Goal: Obtain resource: Obtain resource

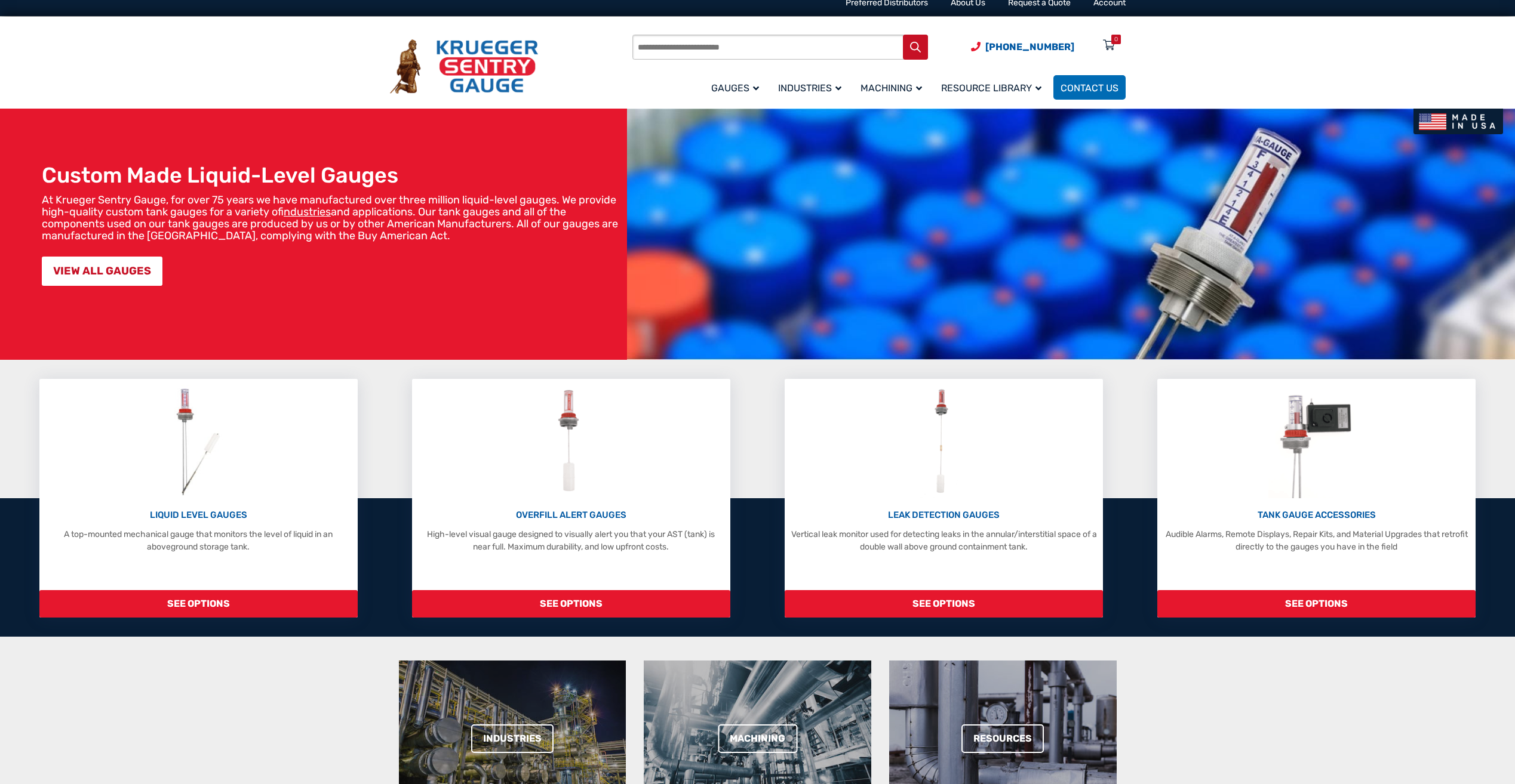
scroll to position [15, 0]
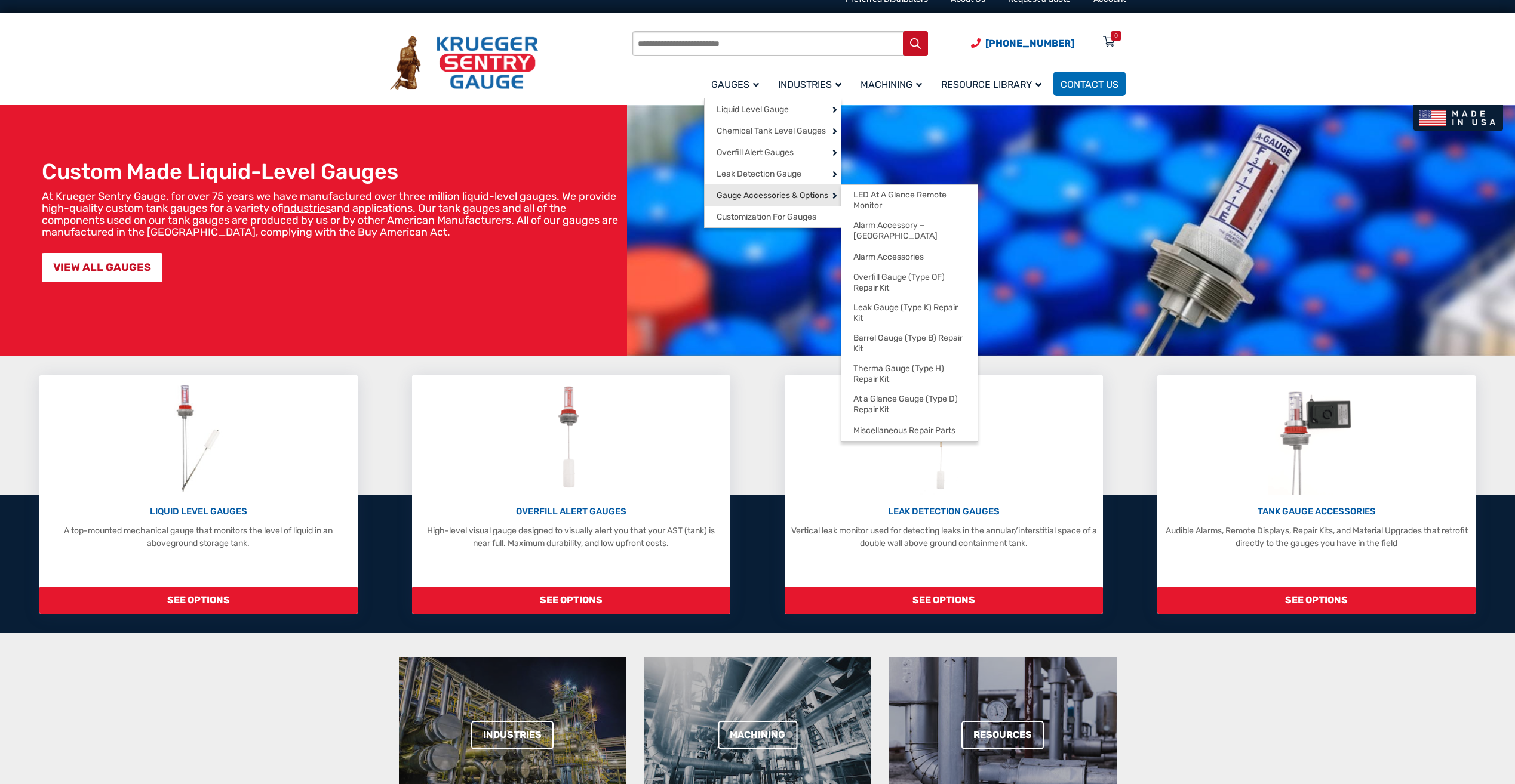
click at [767, 201] on span "Gauge Accessories & Options" at bounding box center [773, 196] width 112 height 11
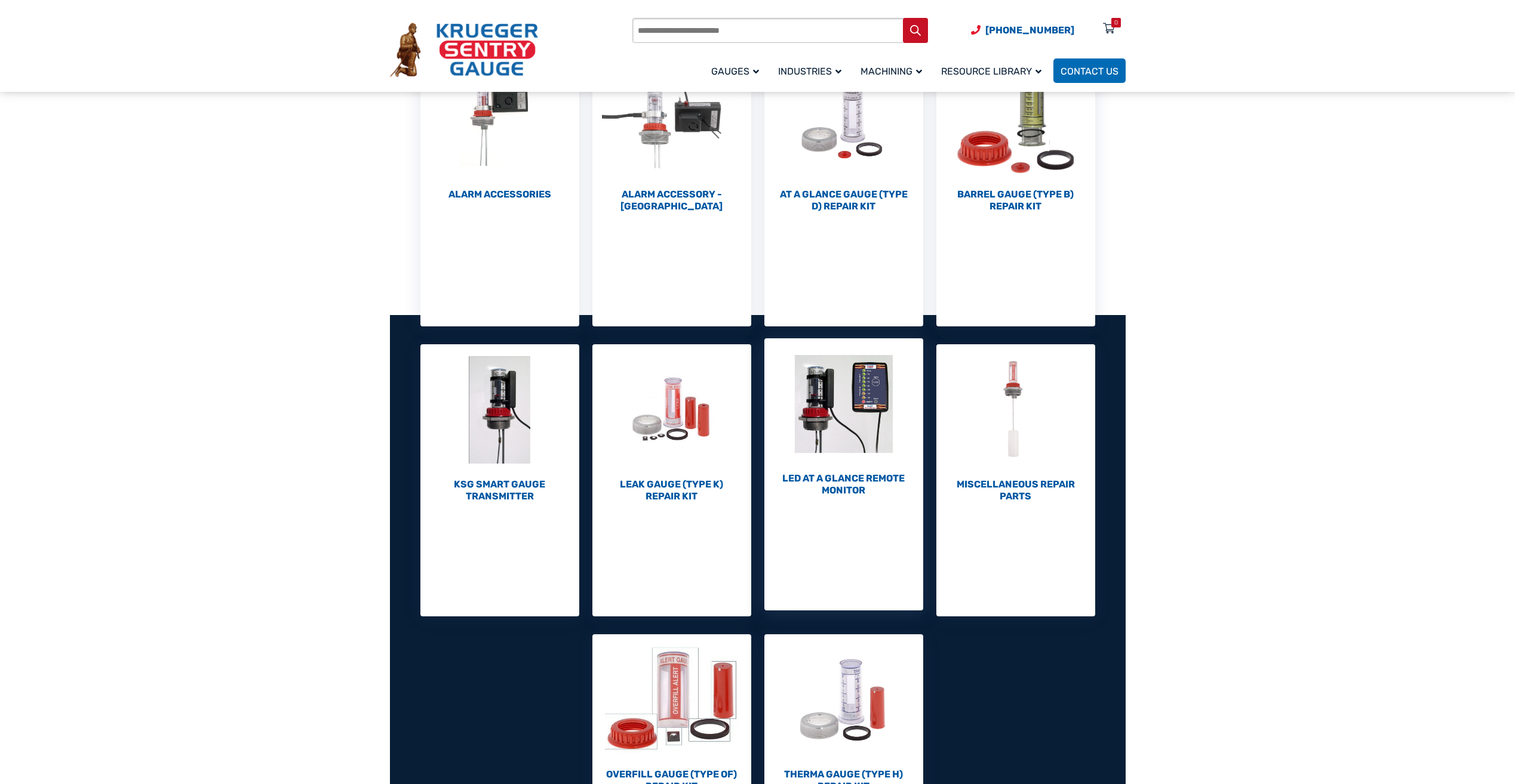
scroll to position [239, 0]
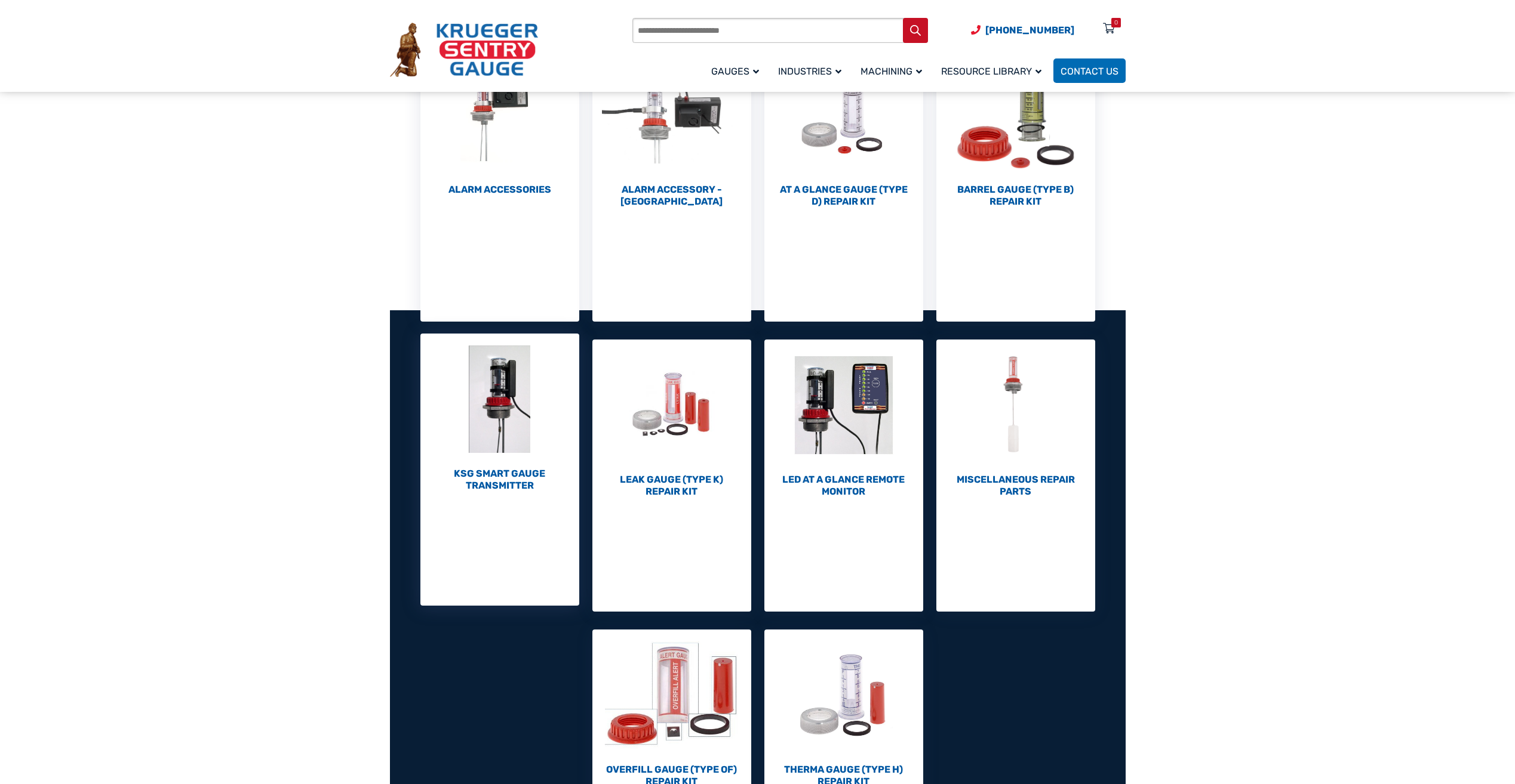
click at [479, 483] on h2 "KSG Smart Gauge Transmitter (1)" at bounding box center [500, 480] width 159 height 24
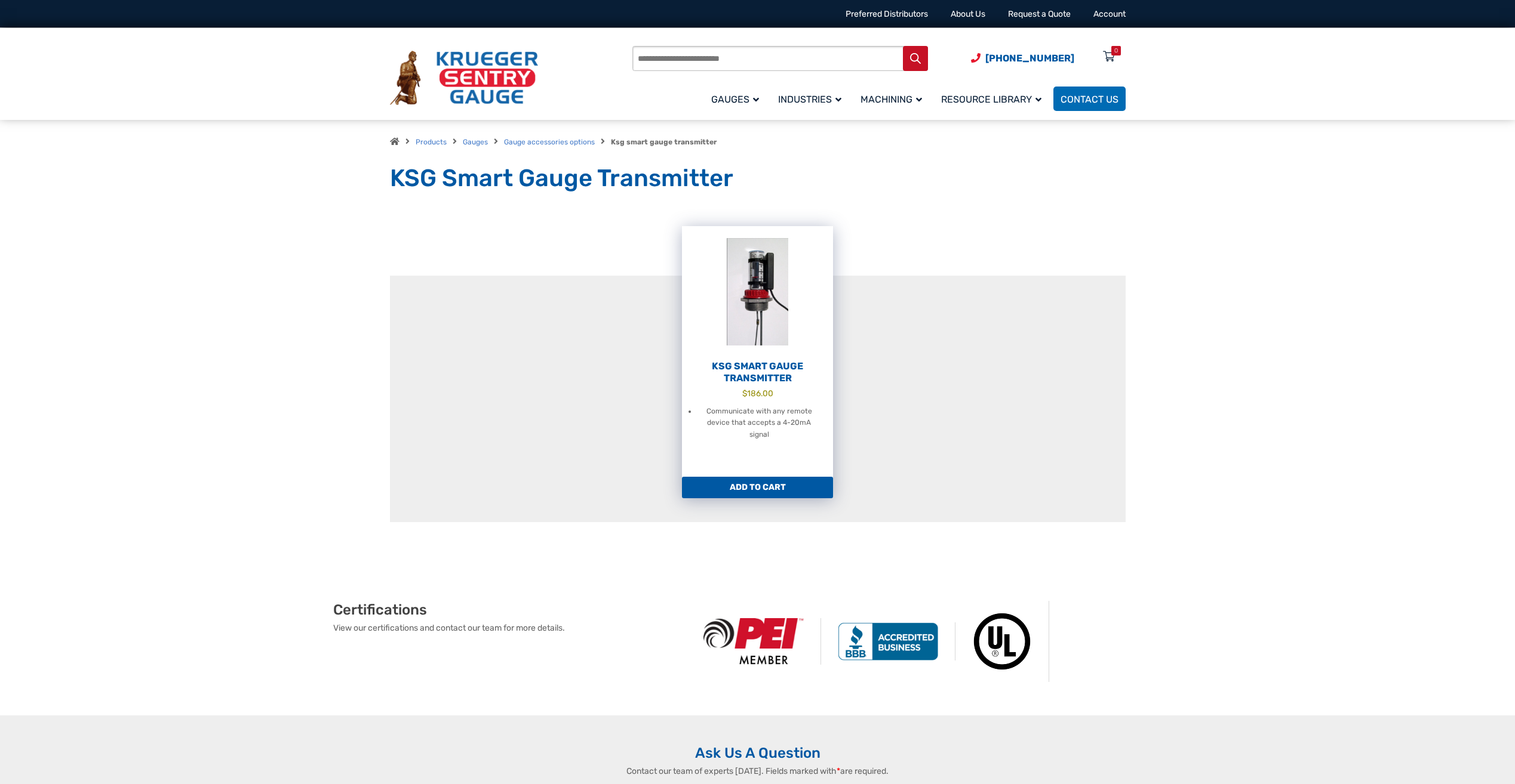
click at [758, 330] on img at bounding box center [757, 291] width 151 height 131
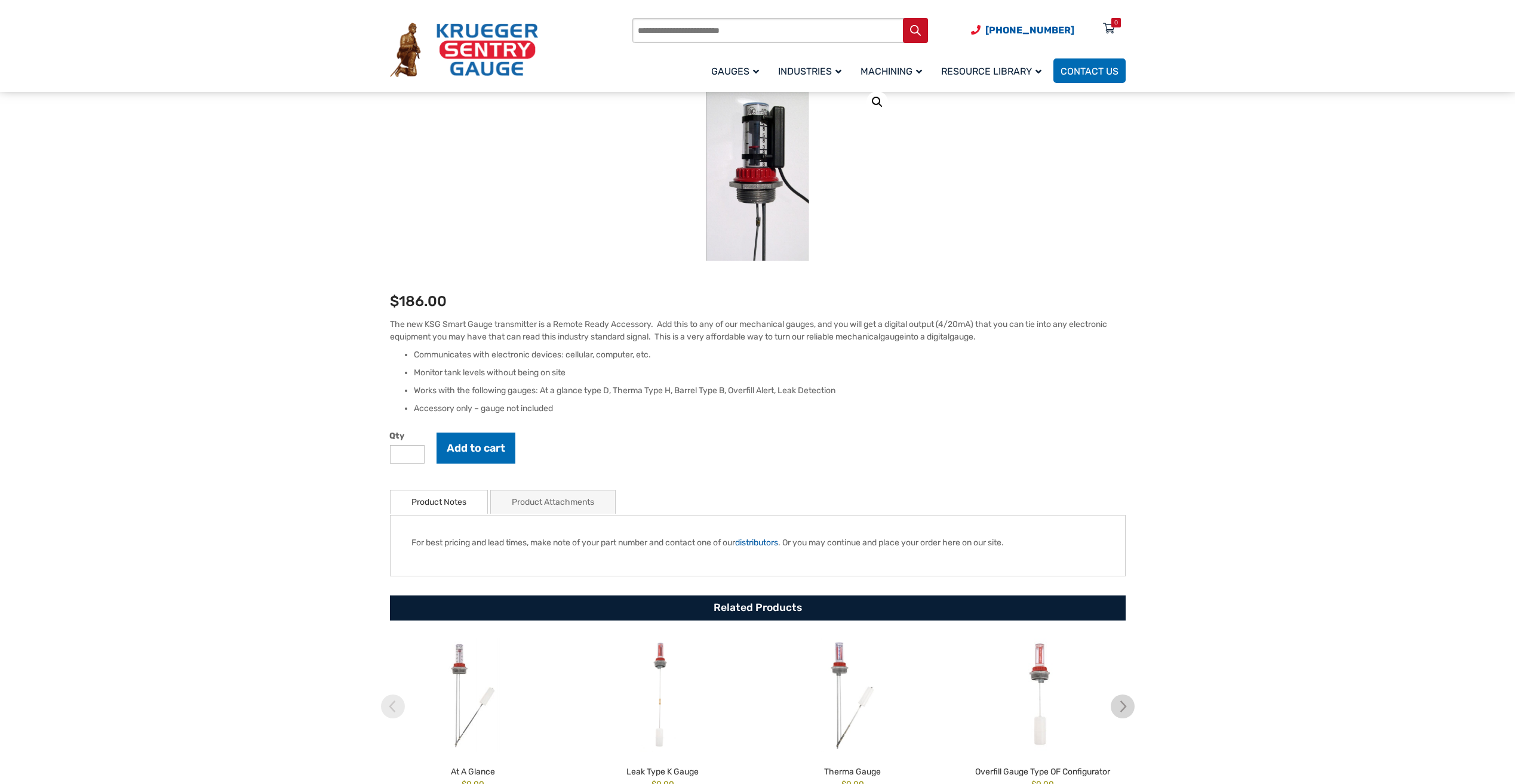
scroll to position [149, 0]
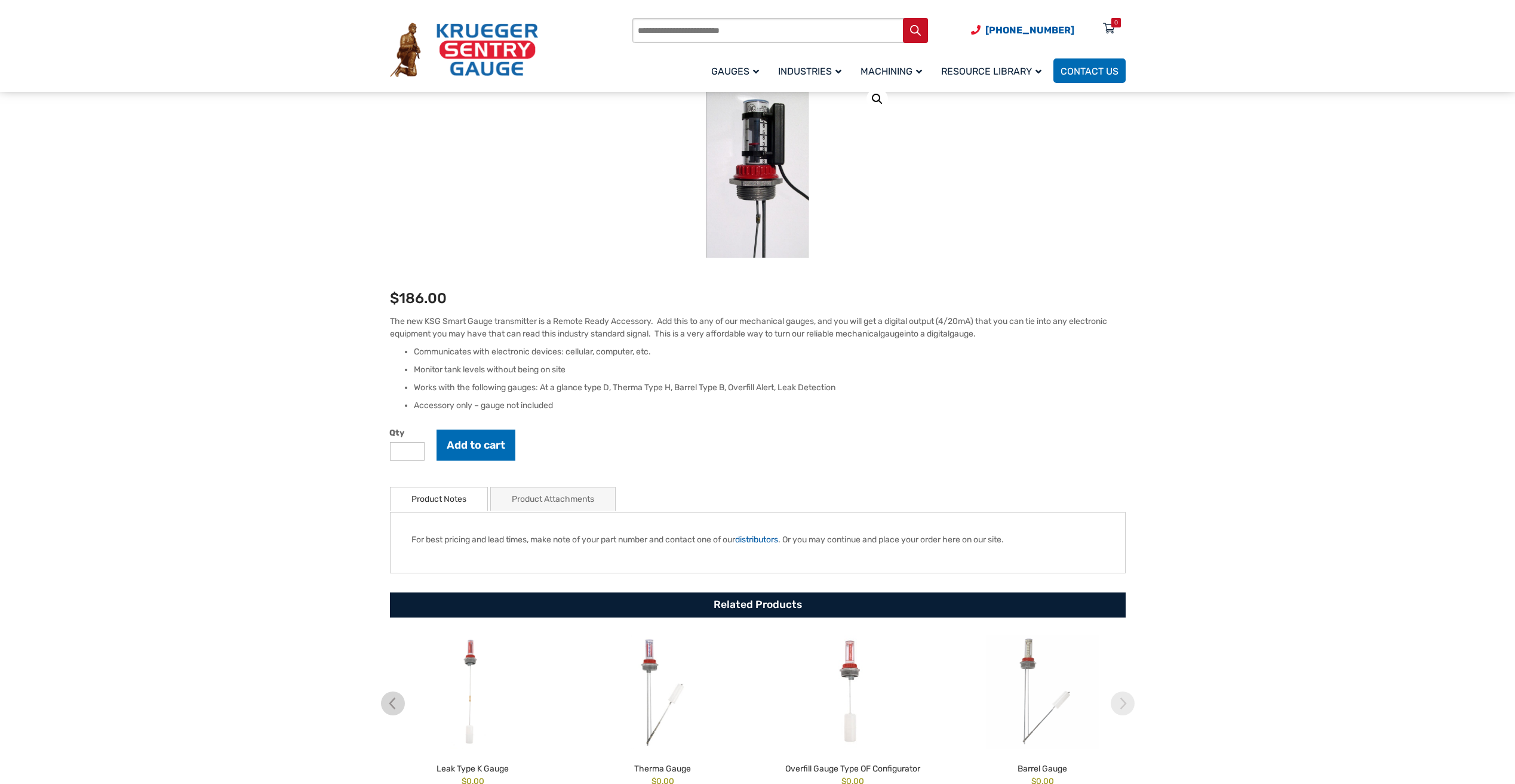
click at [557, 499] on link "Product Attachments" at bounding box center [553, 499] width 83 height 23
click at [577, 542] on link "KSG Smart Gauge Transmitter Assembly Instructions" at bounding box center [535, 539] width 199 height 10
